Goal: Task Accomplishment & Management: Manage account settings

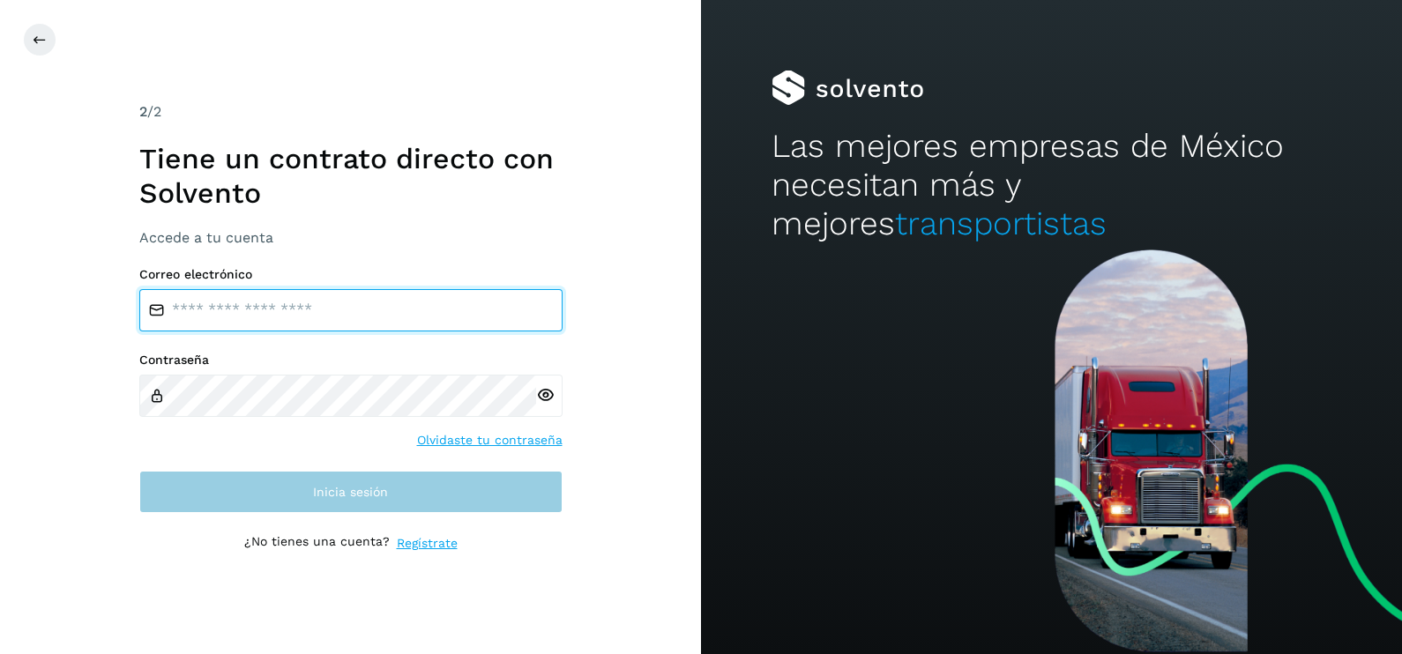
type input "**********"
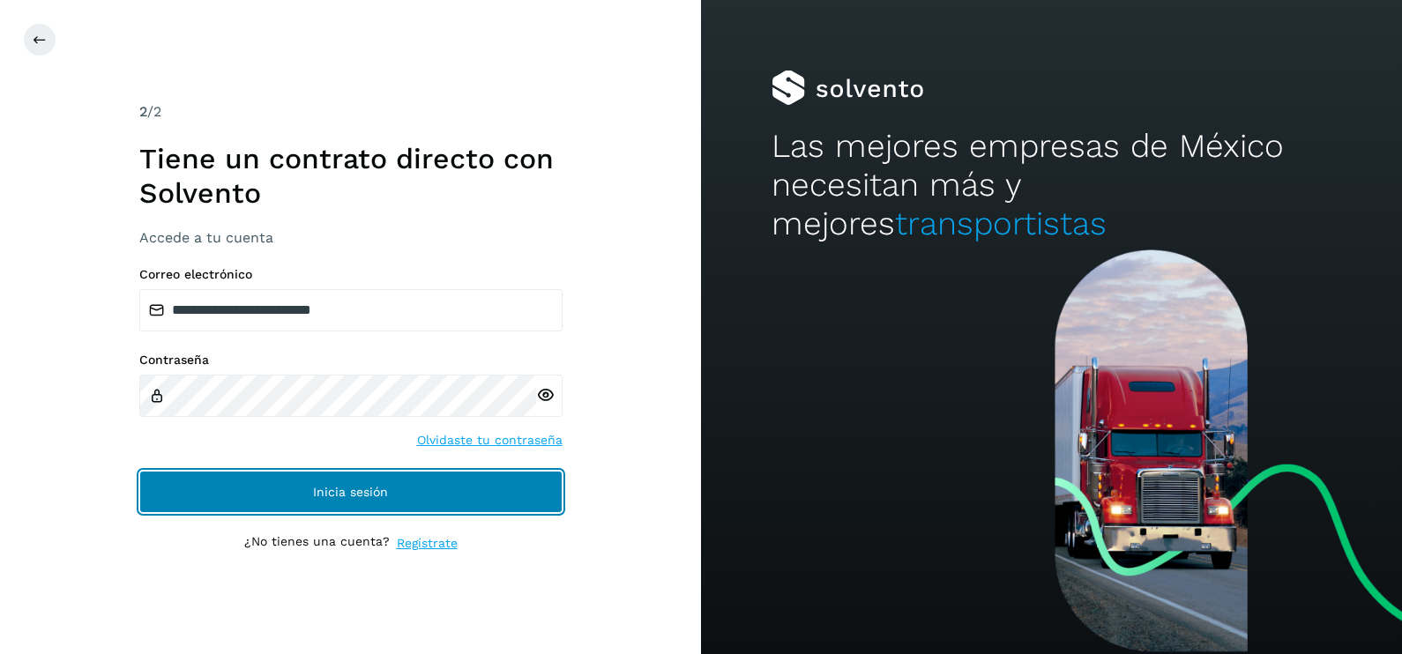
click at [376, 500] on button "Inicia sesión" at bounding box center [350, 492] width 423 height 42
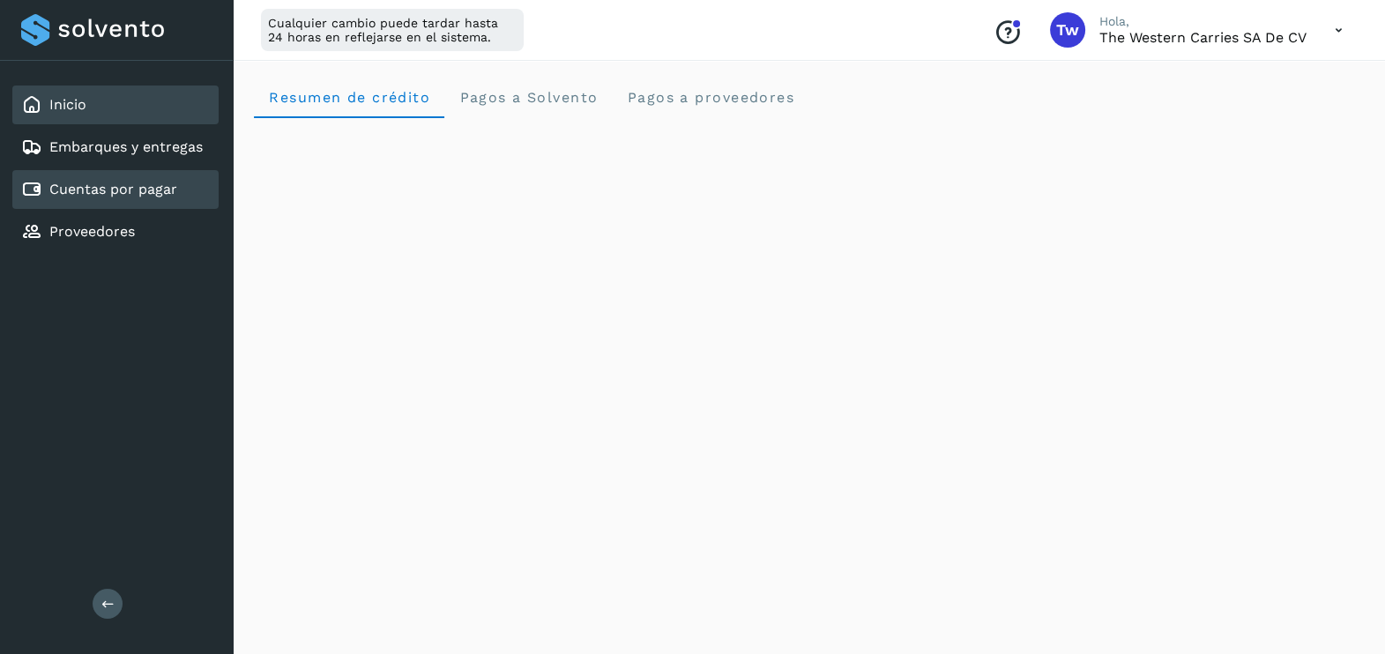
click at [150, 190] on link "Cuentas por pagar" at bounding box center [113, 189] width 128 height 17
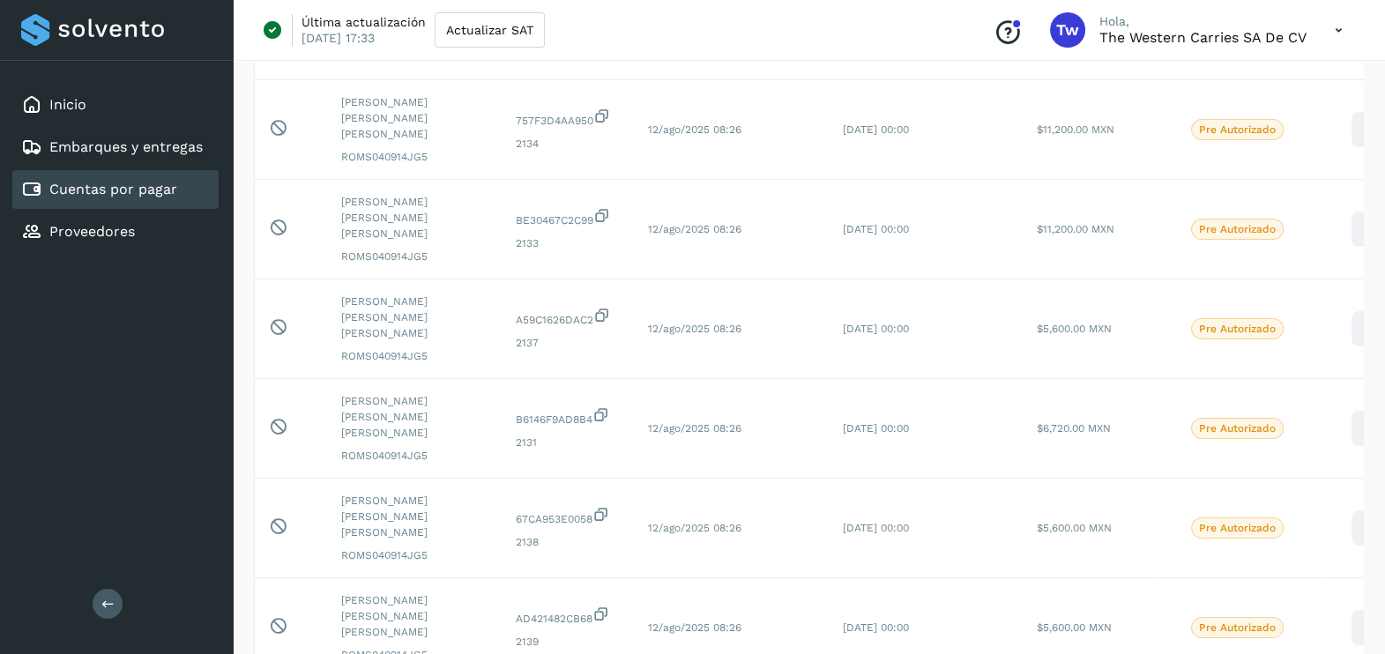
scroll to position [570, 0]
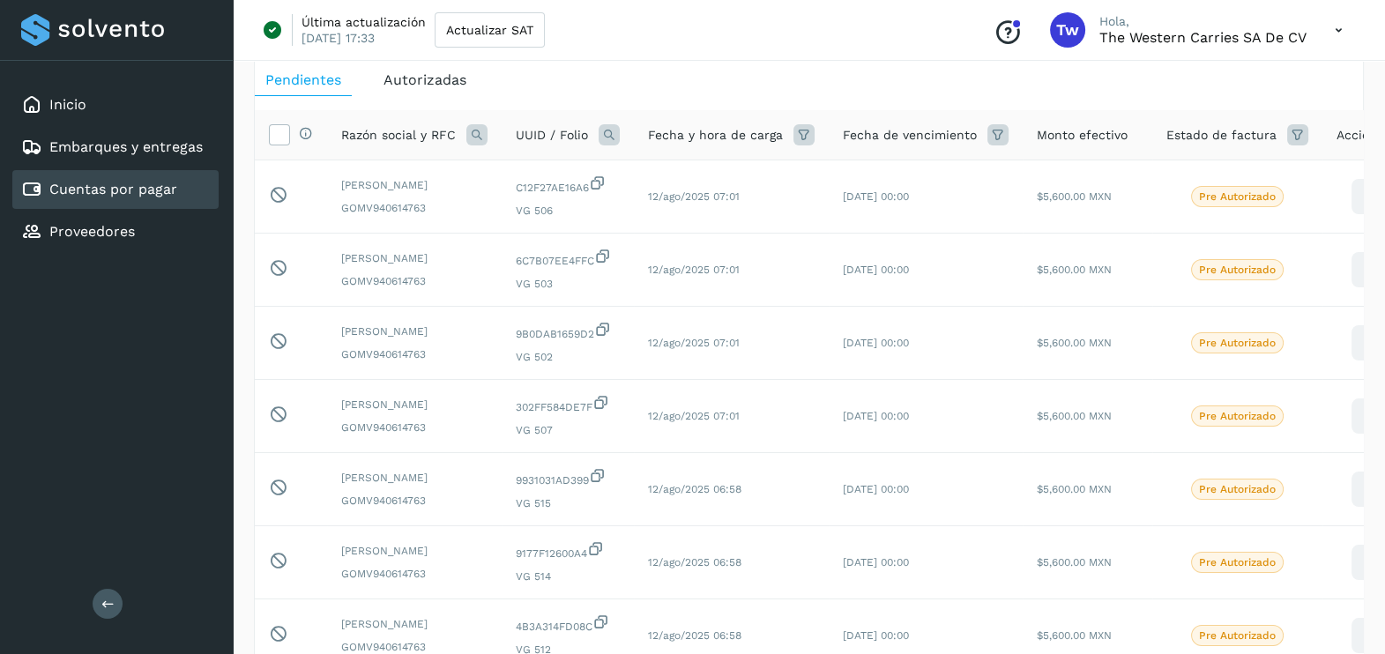
scroll to position [82, 0]
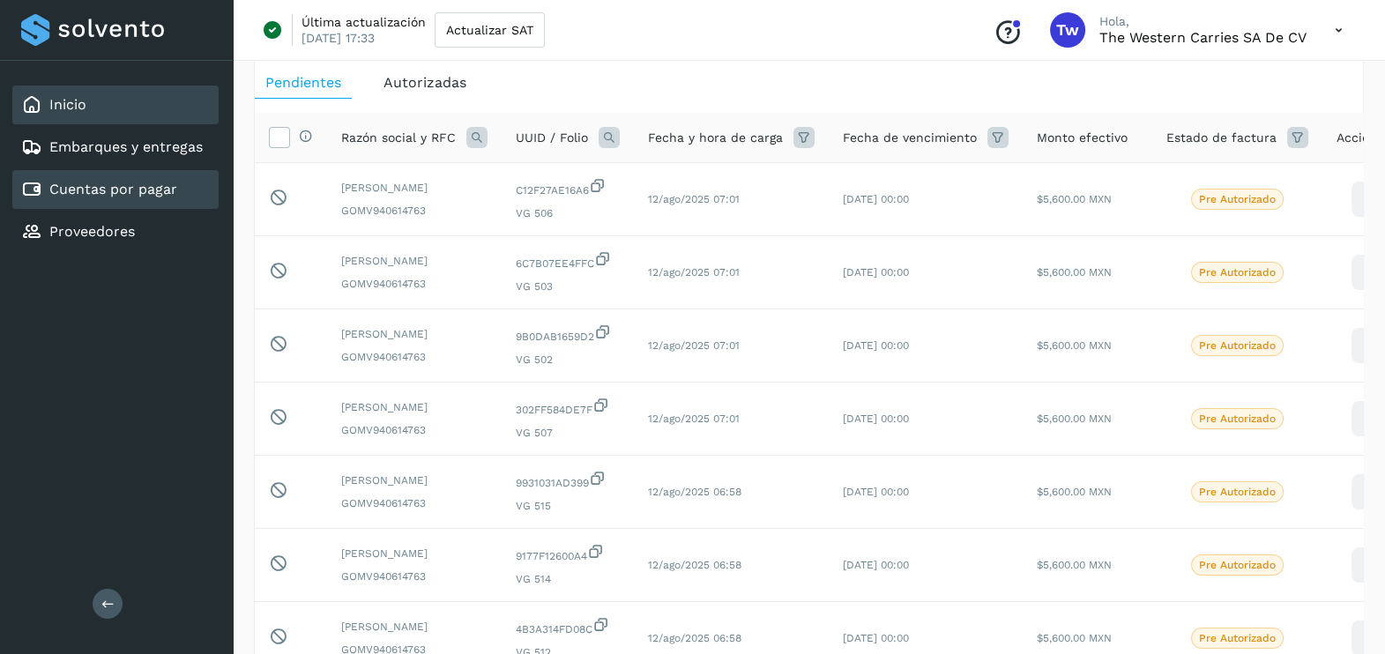
click at [124, 115] on div "Inicio" at bounding box center [115, 105] width 206 height 39
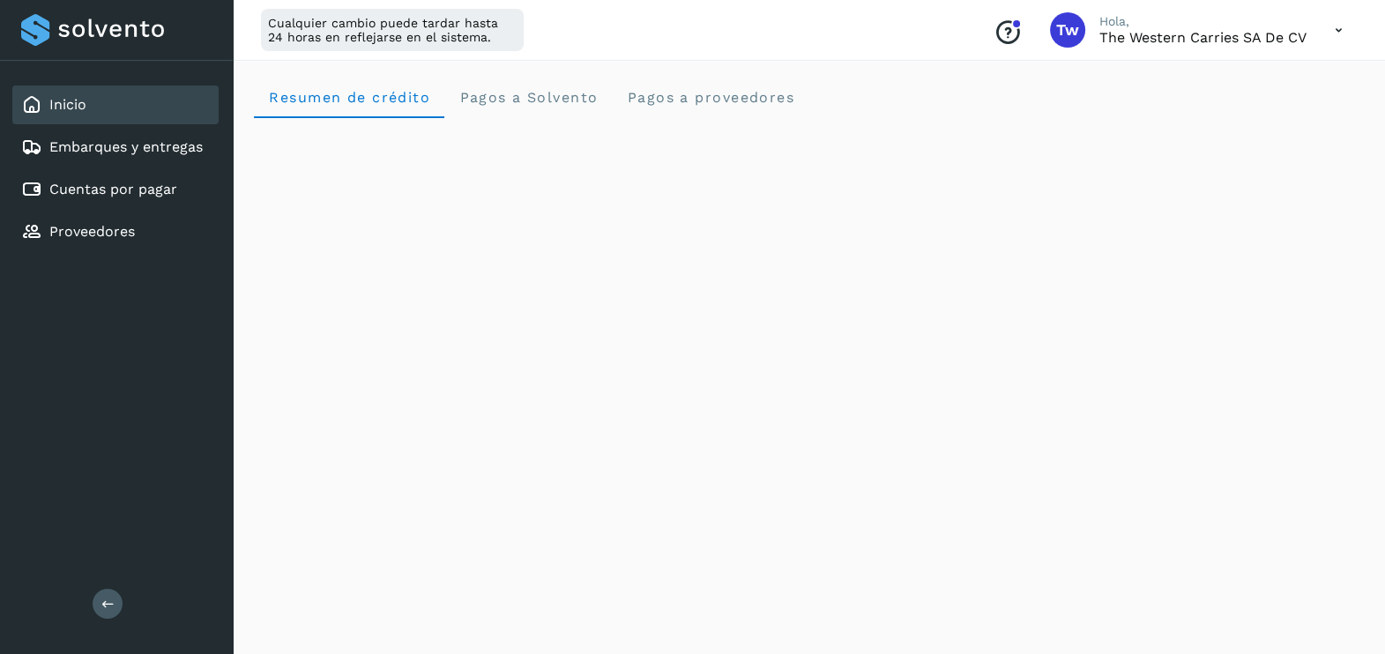
click at [1321, 32] on icon at bounding box center [1338, 30] width 36 height 36
click at [1219, 108] on div "Cerrar sesión" at bounding box center [1251, 113] width 210 height 33
